Goal: Answer question/provide support: Answer question/provide support

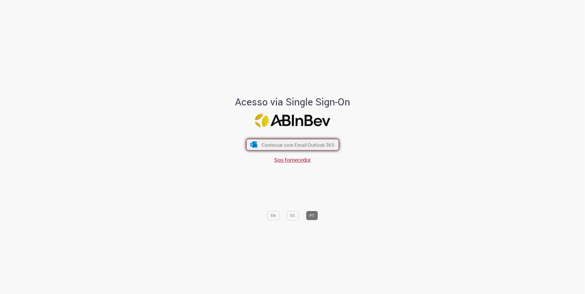
click at [314, 142] on span "Continuar com Email Outlook 365" at bounding box center [297, 144] width 73 height 6
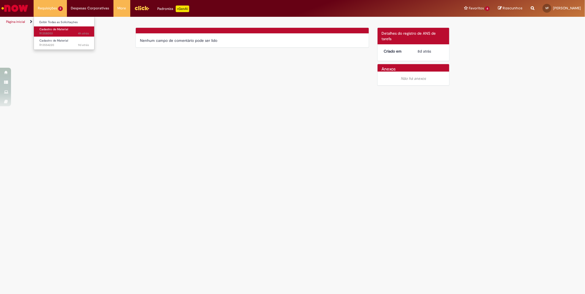
click at [57, 30] on span "Cadastro de Material" at bounding box center [53, 29] width 29 height 4
click at [59, 30] on span "Cadastro de Material" at bounding box center [53, 29] width 29 height 4
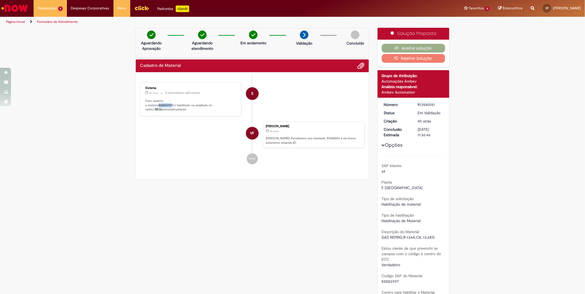
drag, startPoint x: 158, startPoint y: 106, endPoint x: 171, endPoint y: 106, distance: 12.7
click at [171, 106] on b "50003997" at bounding box center [165, 105] width 13 height 4
copy b "50003997"
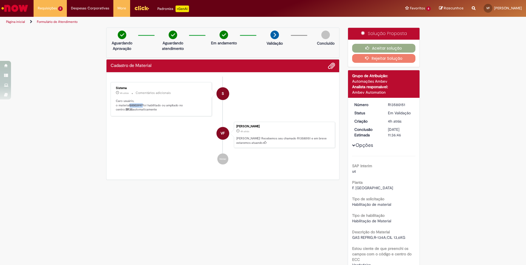
copy b "50003997"
click at [375, 41] on div "Aceitar solução Rejeitar Solução" at bounding box center [384, 53] width 72 height 27
click at [376, 45] on button "Aceitar solução" at bounding box center [384, 48] width 64 height 9
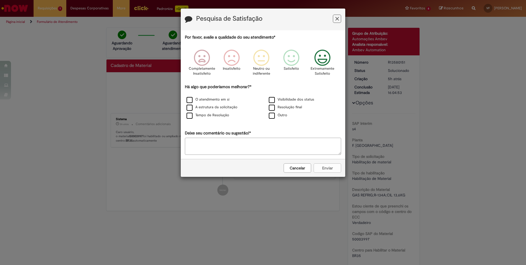
drag, startPoint x: 329, startPoint y: 58, endPoint x: 293, endPoint y: 67, distance: 37.1
click at [328, 58] on icon "Feedback" at bounding box center [322, 58] width 21 height 17
click at [194, 102] on label "O atendimento em si" at bounding box center [208, 99] width 43 height 5
click at [330, 169] on button "Enviar" at bounding box center [328, 167] width 28 height 9
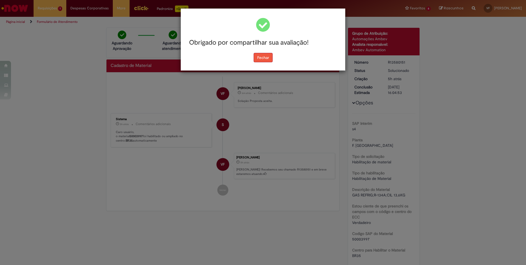
click at [258, 57] on button "Fechar" at bounding box center [263, 57] width 19 height 9
